Goal: Check status

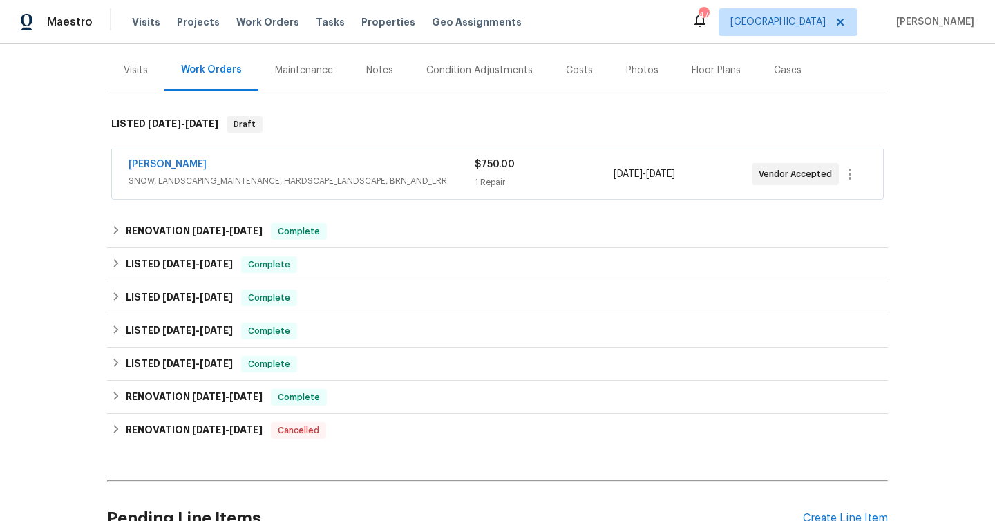
scroll to position [162, 0]
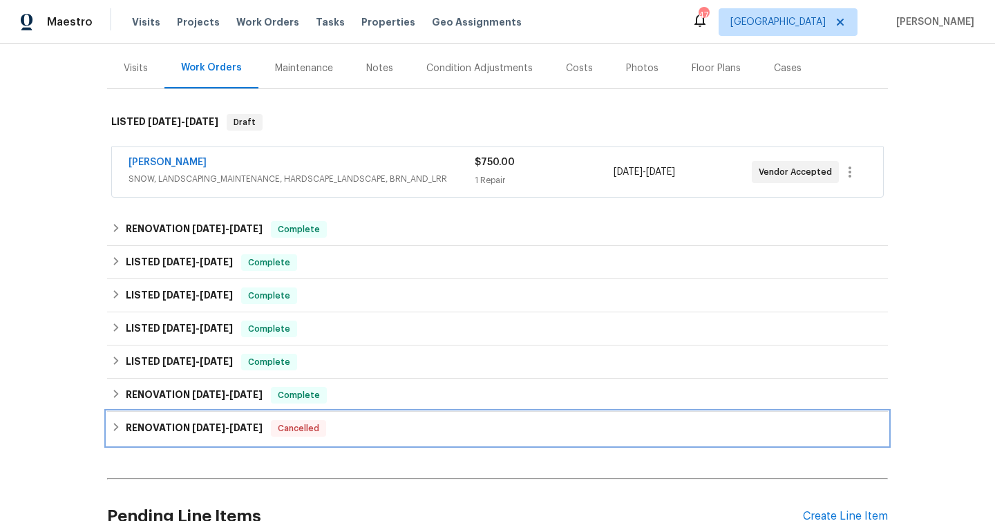
click at [378, 423] on div "RENOVATION [DATE] - [DATE] Cancelled" at bounding box center [497, 428] width 773 height 17
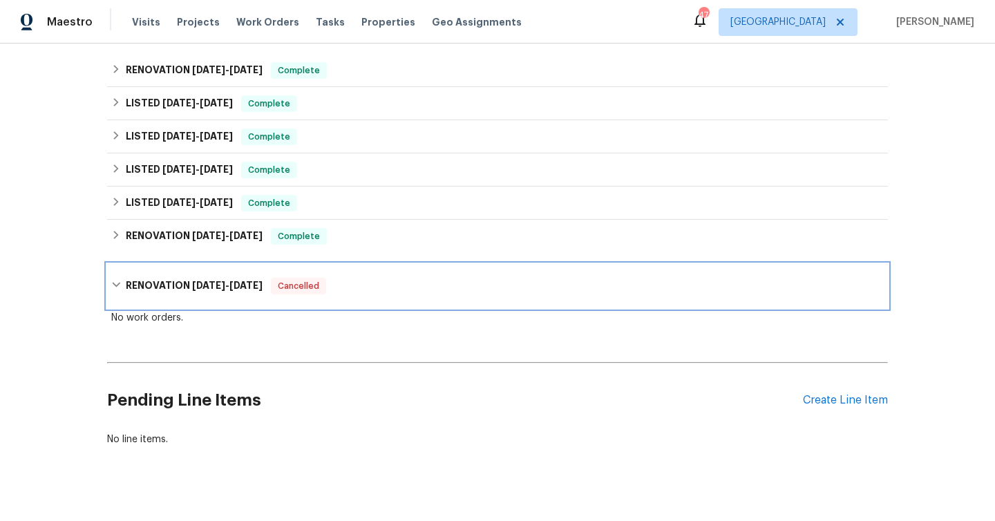
scroll to position [321, 0]
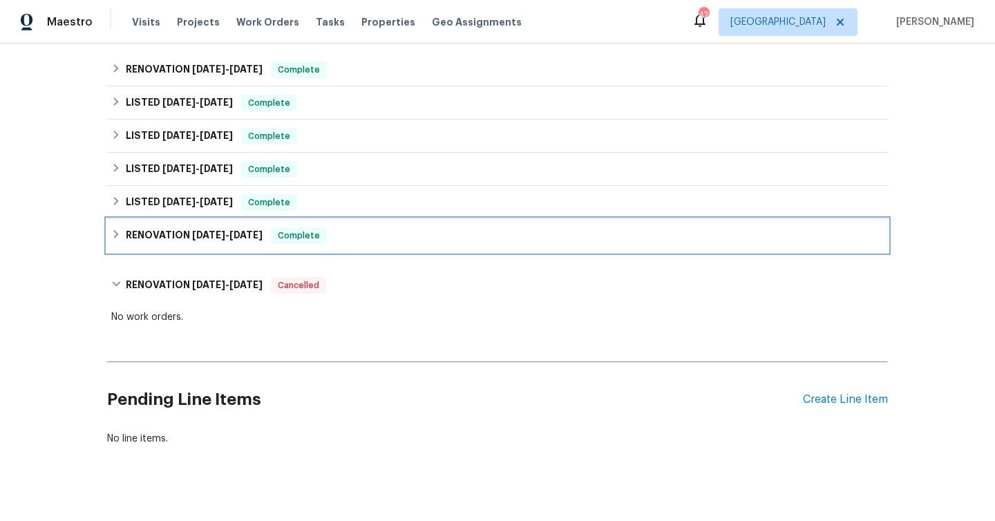
click at [348, 230] on div "RENOVATION [DATE] - [DATE] Complete" at bounding box center [497, 235] width 773 height 17
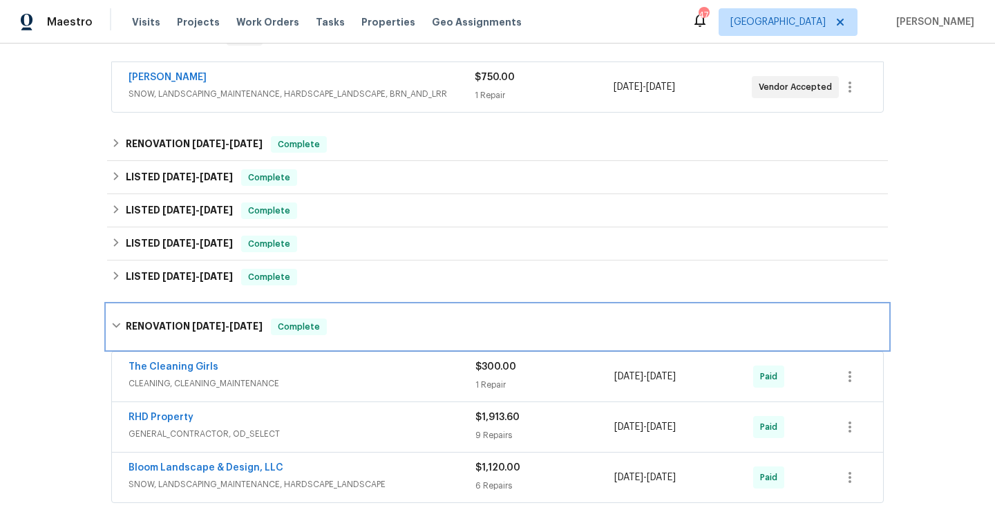
scroll to position [245, 0]
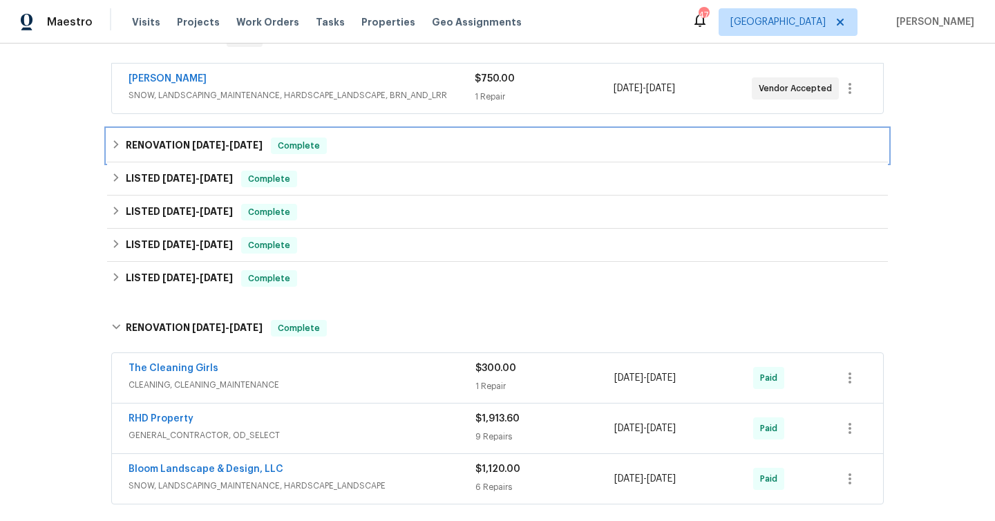
click at [357, 140] on div "RENOVATION [DATE] - [DATE] Complete" at bounding box center [497, 146] width 773 height 17
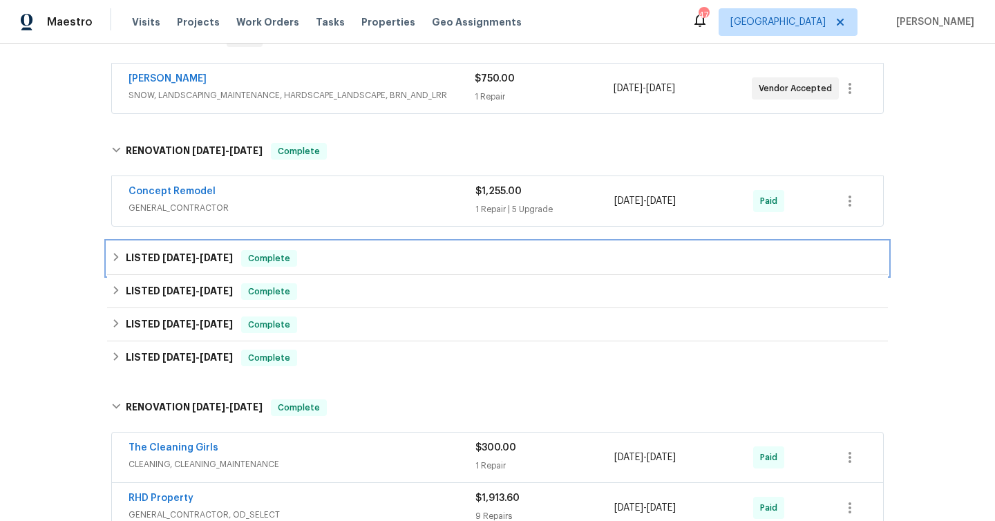
click at [351, 256] on div "LISTED [DATE] - [DATE] Complete" at bounding box center [497, 258] width 773 height 17
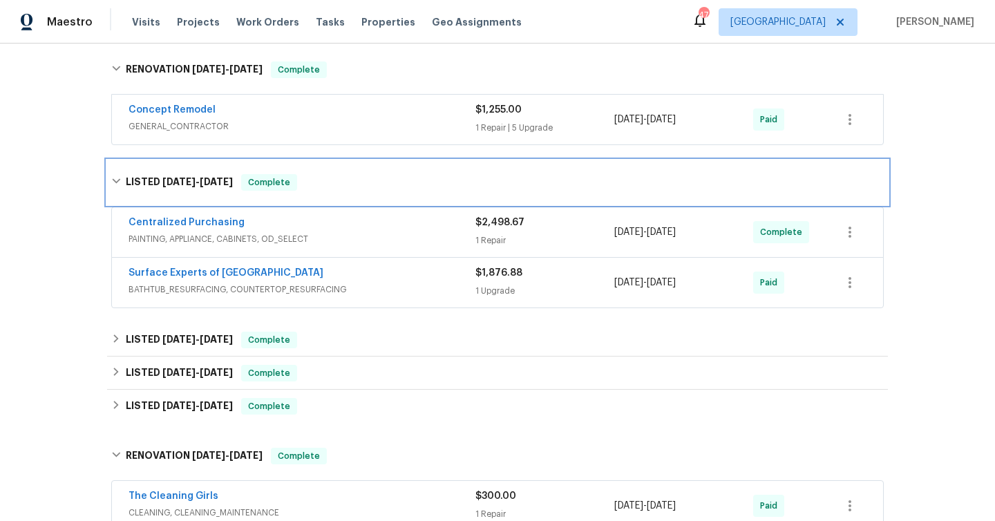
scroll to position [328, 0]
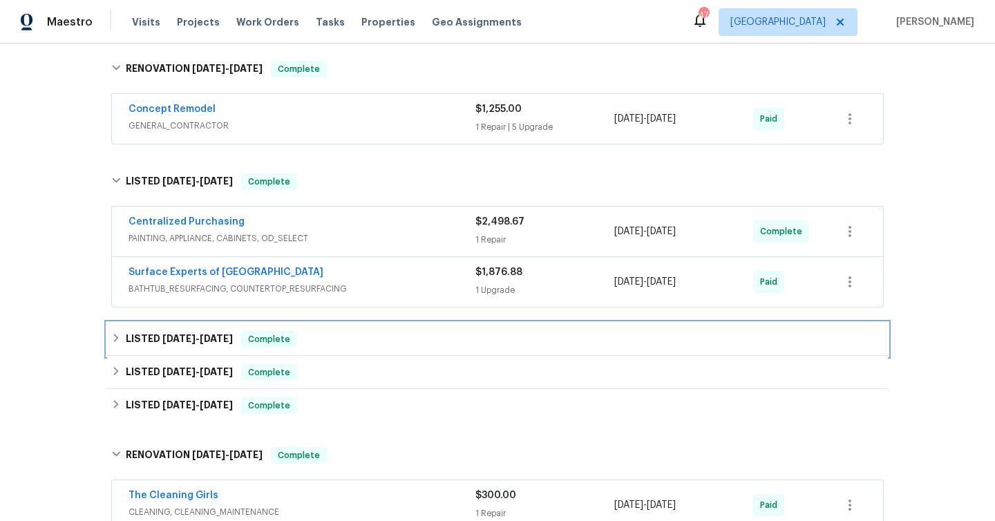
click at [383, 334] on div "LISTED [DATE] - [DATE] Complete" at bounding box center [497, 339] width 773 height 17
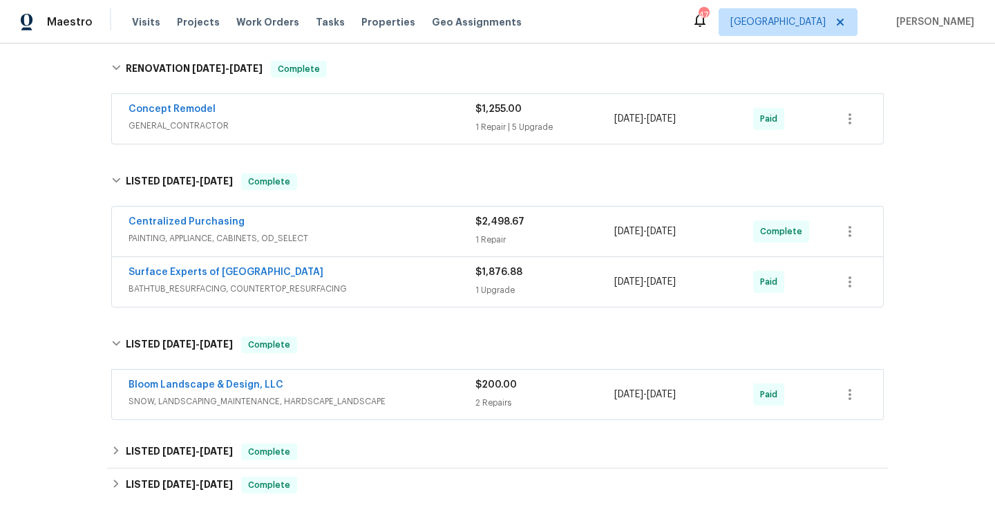
click at [394, 284] on span "BATHTUB_RESURFACING, COUNTERTOP_RESURFACING" at bounding box center [302, 289] width 347 height 14
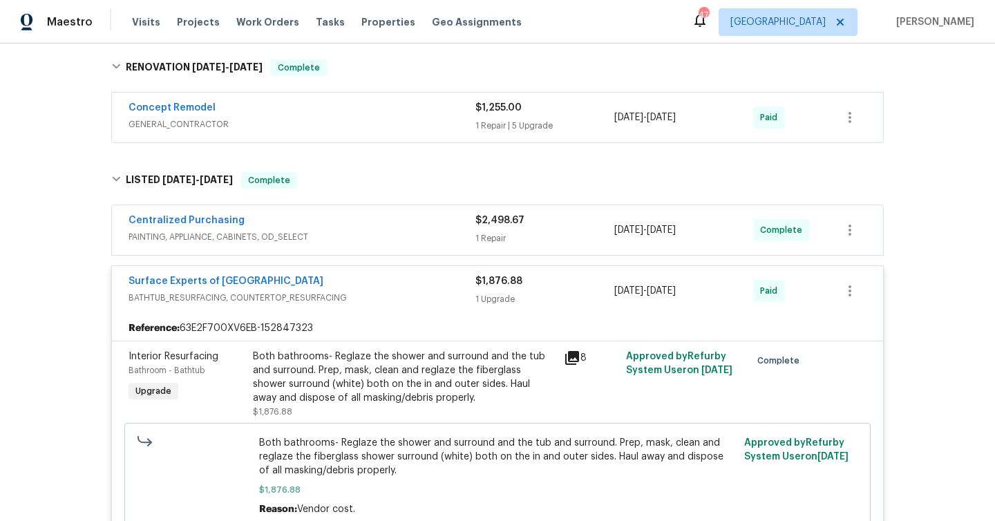
scroll to position [325, 0]
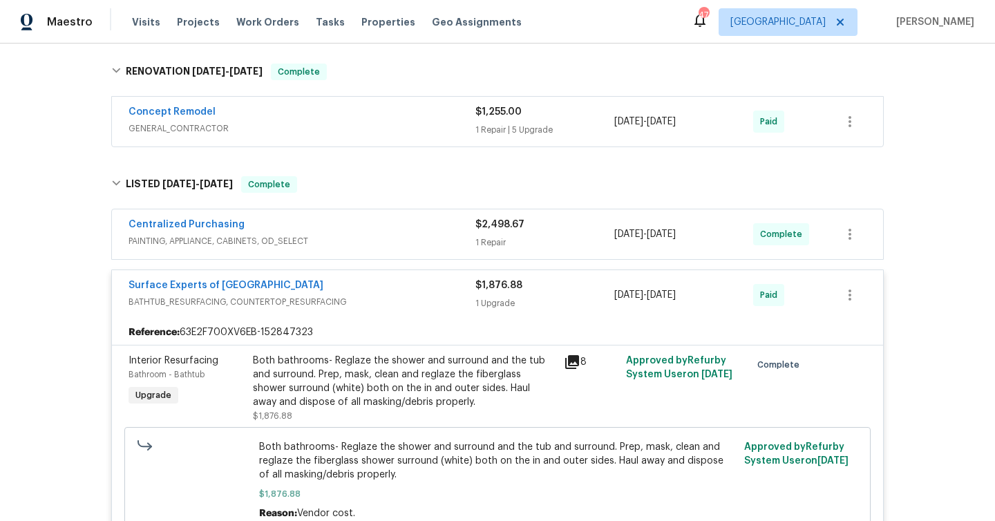
click at [382, 238] on span "PAINTING, APPLIANCE, CABINETS, OD_SELECT" at bounding box center [302, 241] width 347 height 14
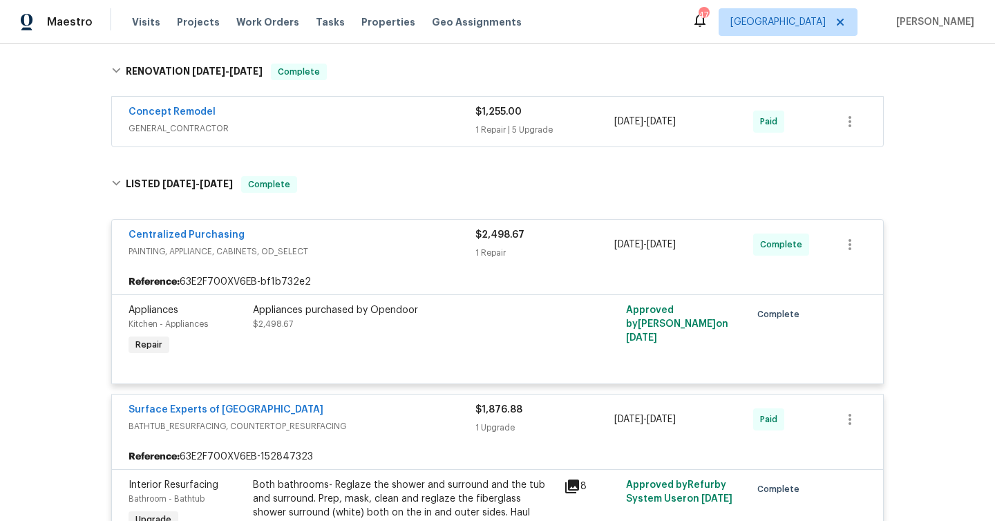
scroll to position [234, 0]
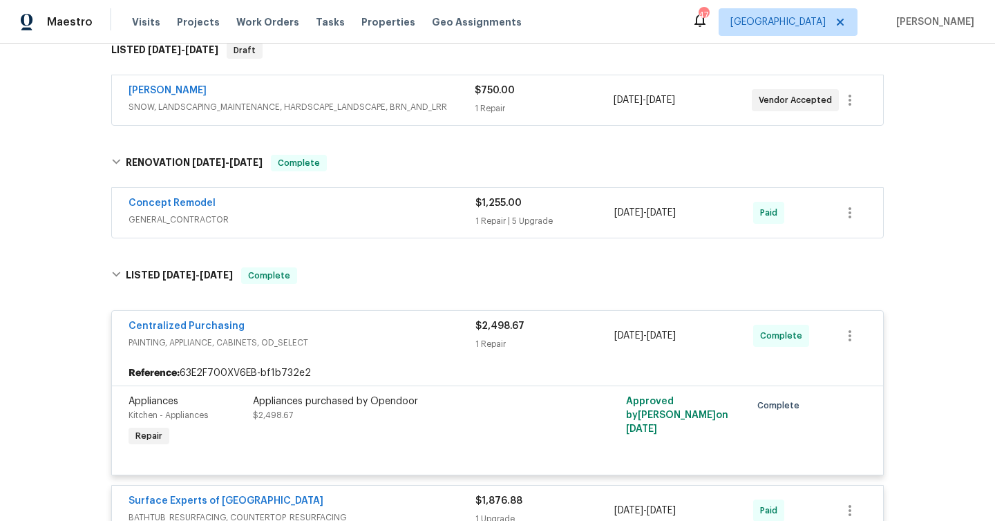
click at [395, 215] on span "GENERAL_CONTRACTOR" at bounding box center [302, 220] width 347 height 14
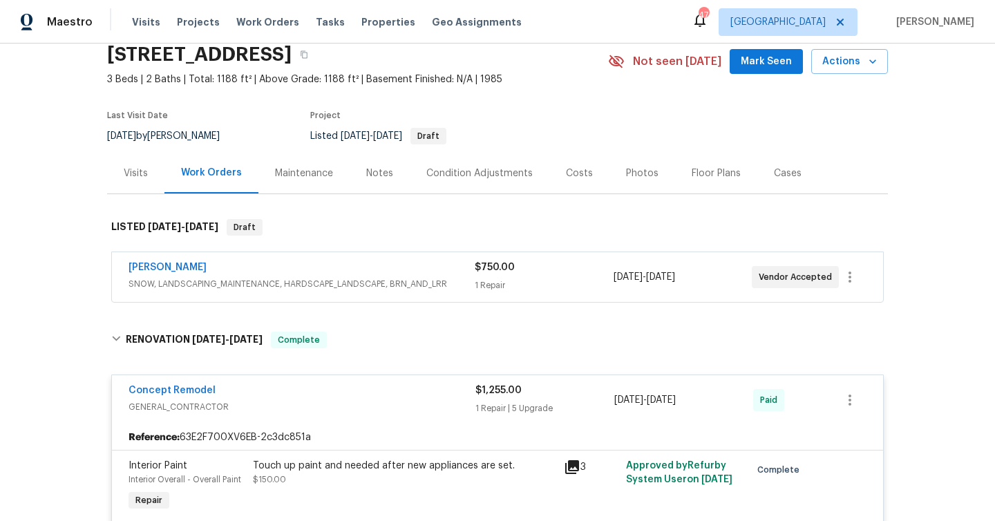
scroll to position [51, 0]
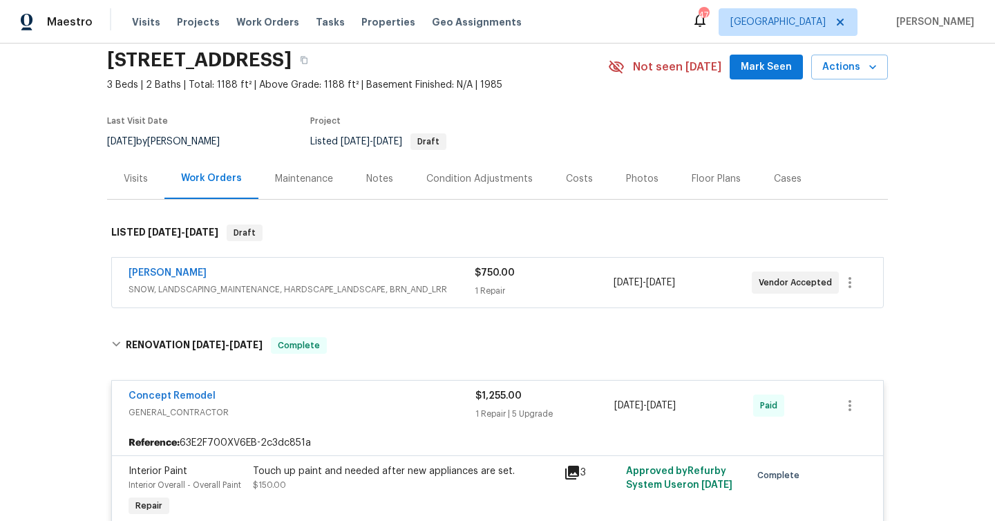
click at [381, 296] on span "SNOW, LANDSCAPING_MAINTENANCE, HARDSCAPE_LANDSCAPE, BRN_AND_LRR" at bounding box center [302, 290] width 346 height 14
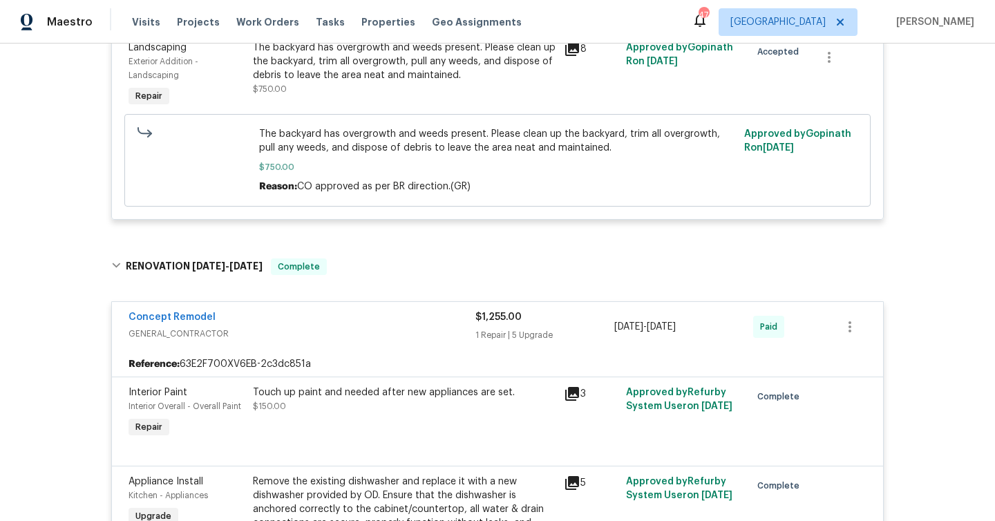
scroll to position [0, 0]
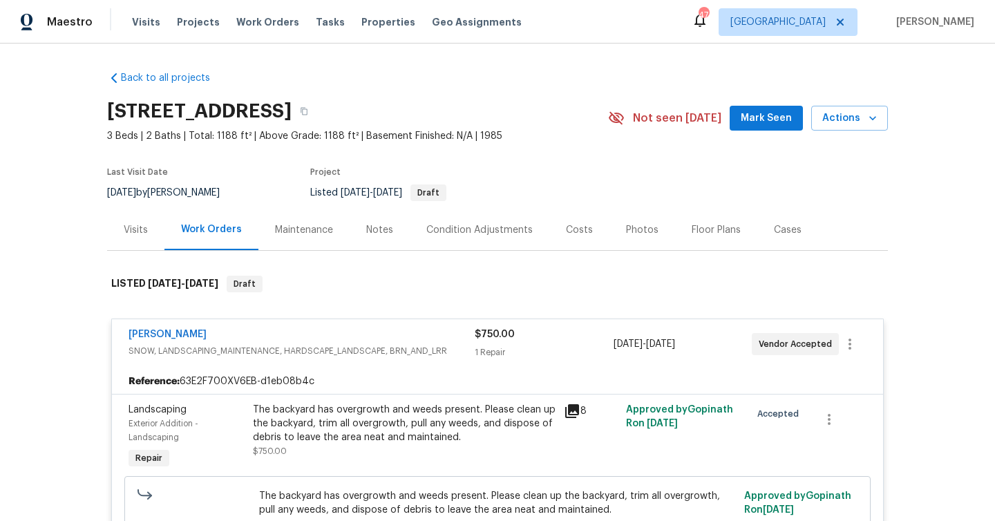
click at [150, 229] on div "Visits" at bounding box center [135, 229] width 57 height 41
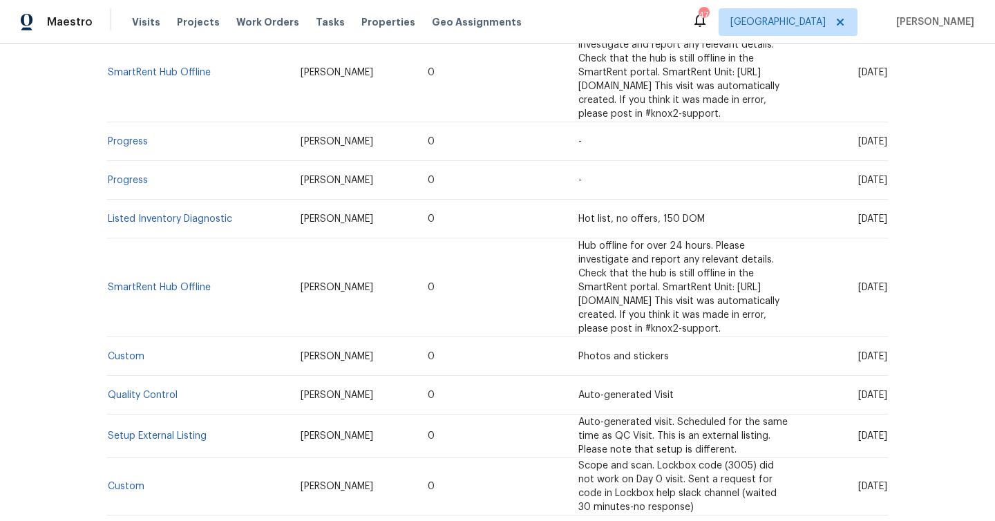
scroll to position [612, 0]
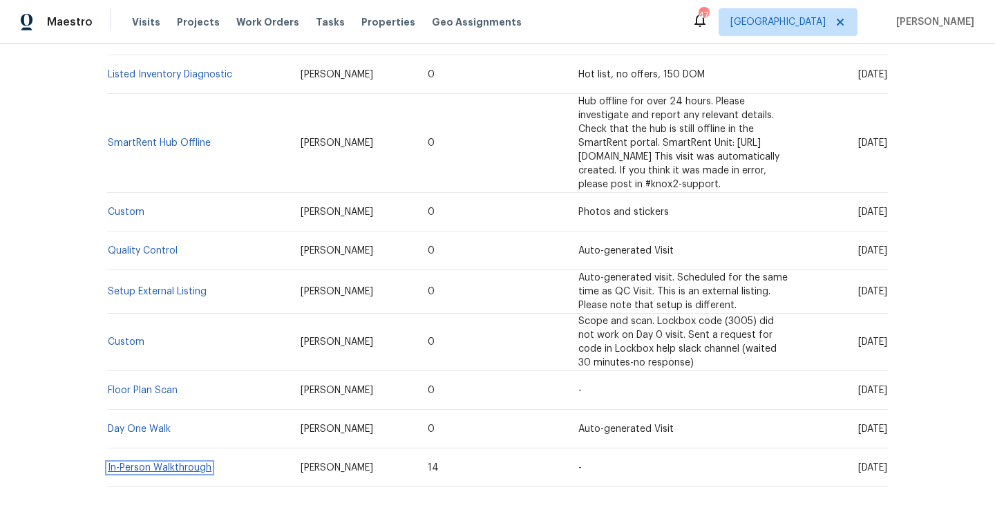
click at [177, 463] on link "In-Person Walkthrough" at bounding box center [160, 468] width 104 height 10
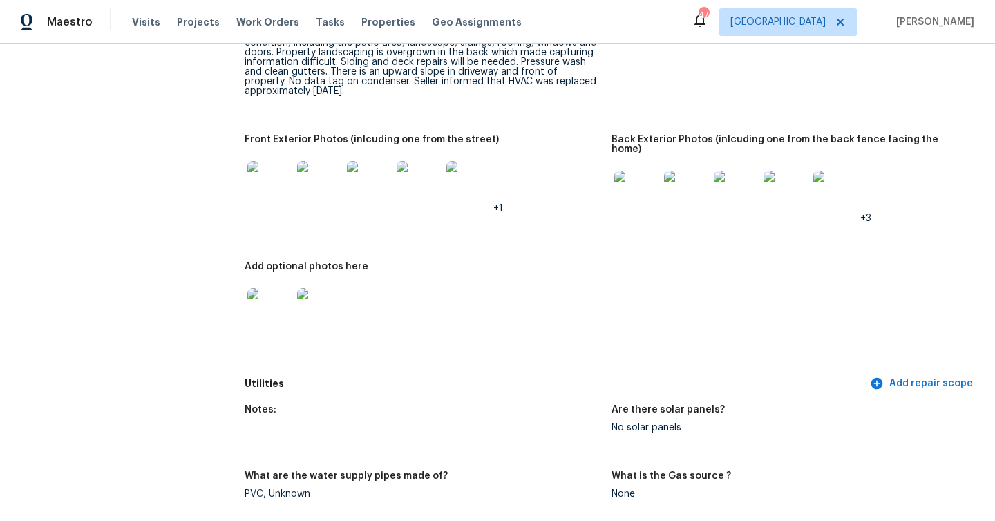
scroll to position [657, 0]
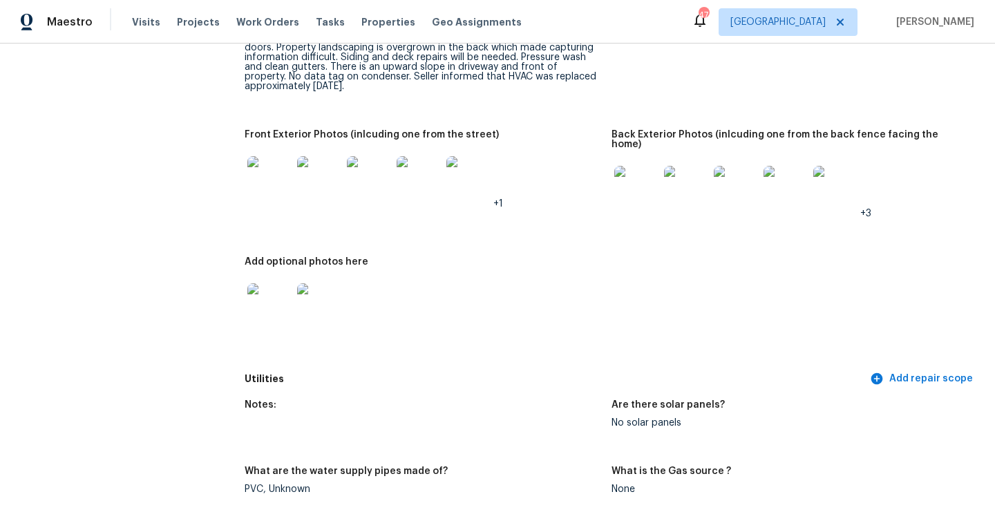
click at [689, 172] on img at bounding box center [686, 188] width 44 height 44
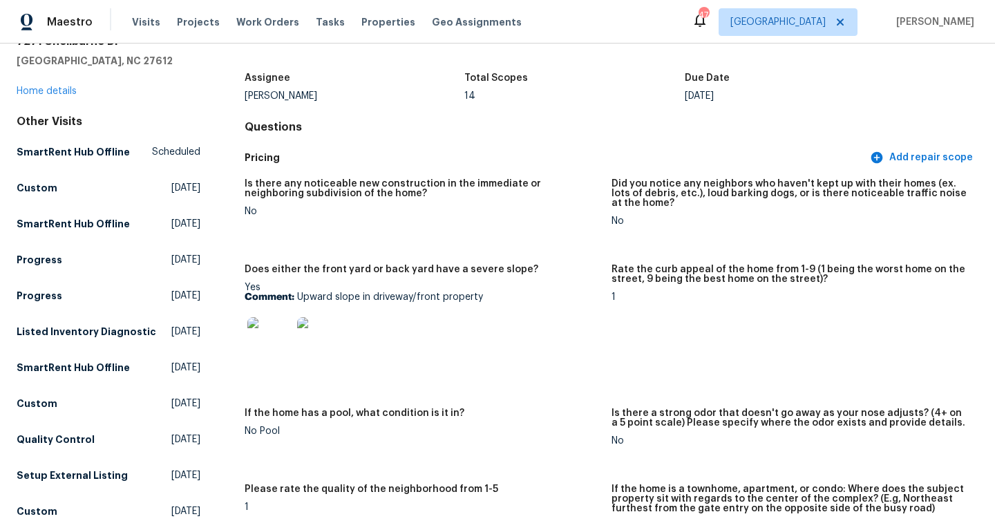
scroll to position [0, 0]
